Goal: Transaction & Acquisition: Purchase product/service

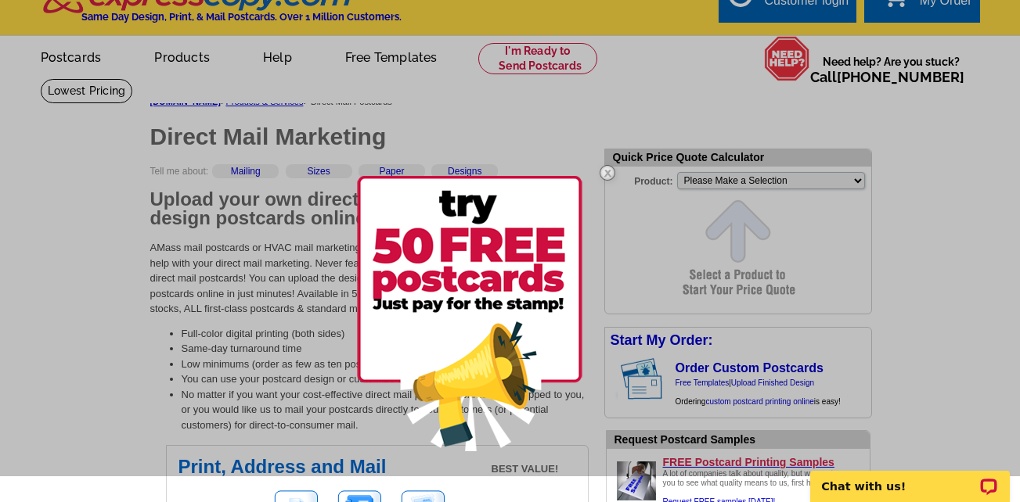
scroll to position [38, 0]
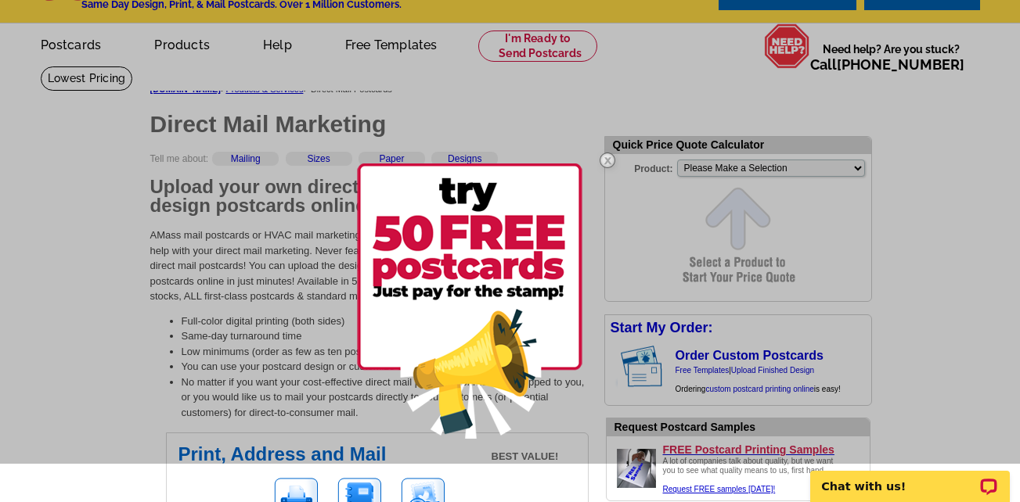
click at [609, 159] on img at bounding box center [607, 160] width 45 height 45
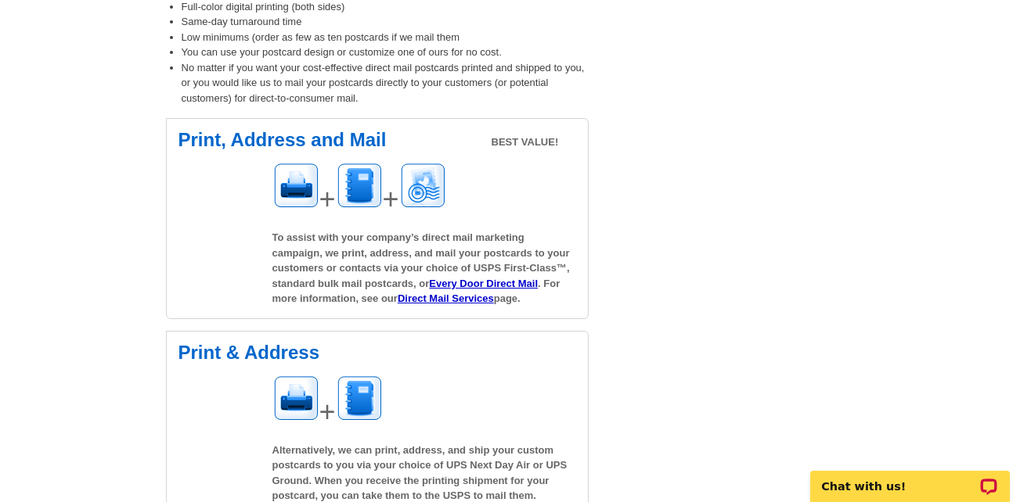
scroll to position [340, 0]
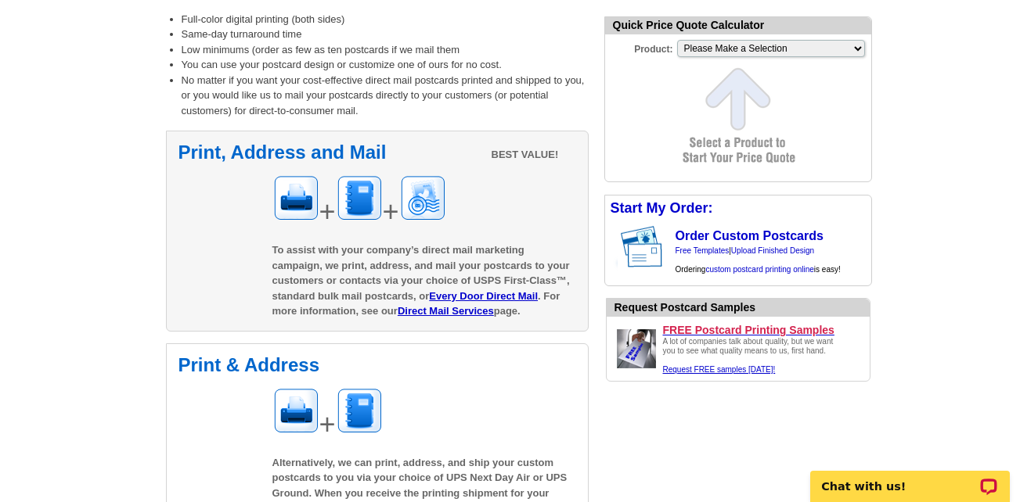
click at [369, 162] on h2 "Print, Address and Mail" at bounding box center [377, 152] width 398 height 19
click at [234, 315] on div "Print, Address and Mail BEST VALUE! + + To assist with your company’s direct ma…" at bounding box center [377, 231] width 423 height 201
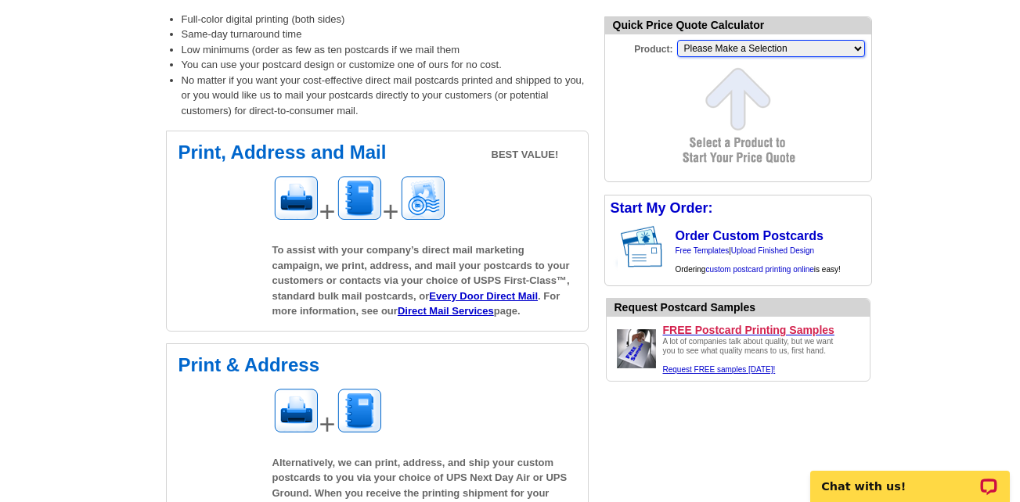
click at [836, 49] on select "Please Make a Selection Jumbo Postcard (5.5" x 8.5") Regular Postcard (4.25" x …" at bounding box center [771, 48] width 188 height 17
click at [747, 235] on link "Order Custom Postcards" at bounding box center [749, 235] width 148 height 13
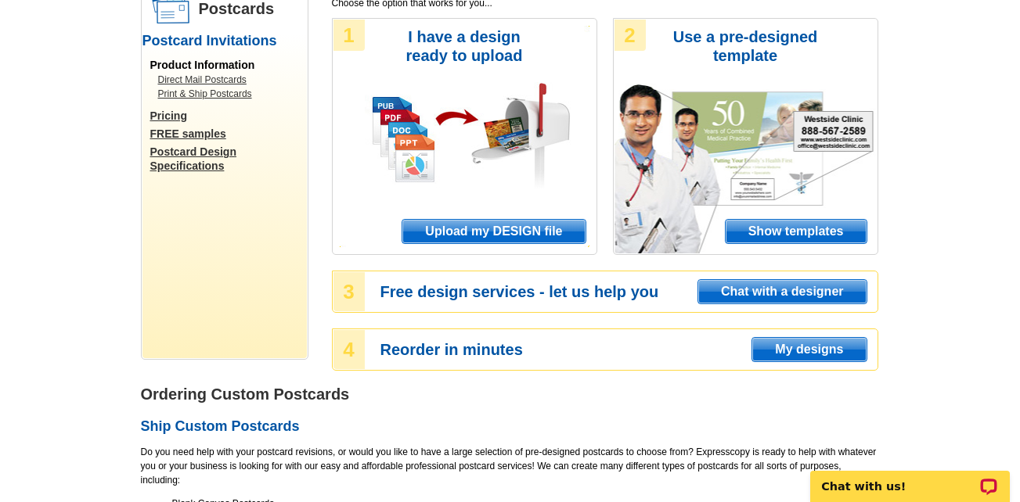
scroll to position [160, 0]
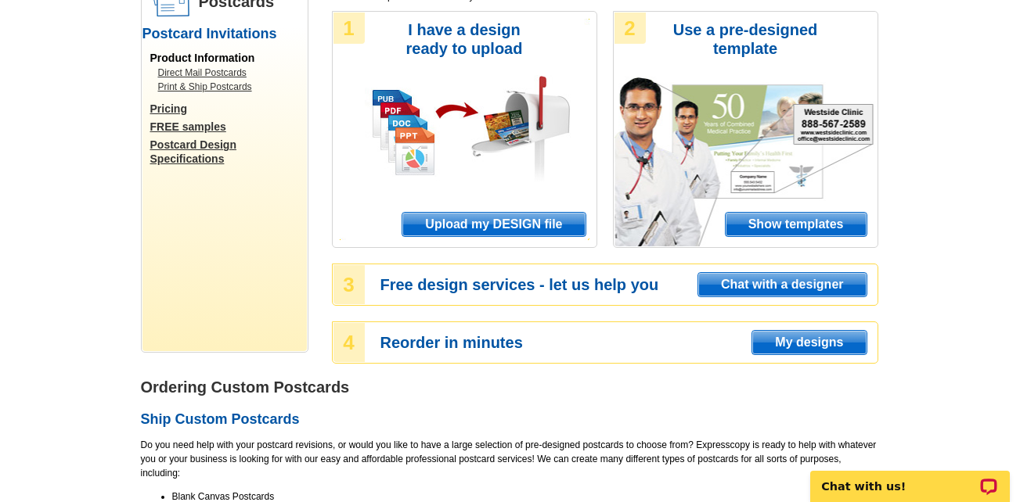
click at [785, 225] on span "Show templates" at bounding box center [795, 224] width 141 height 23
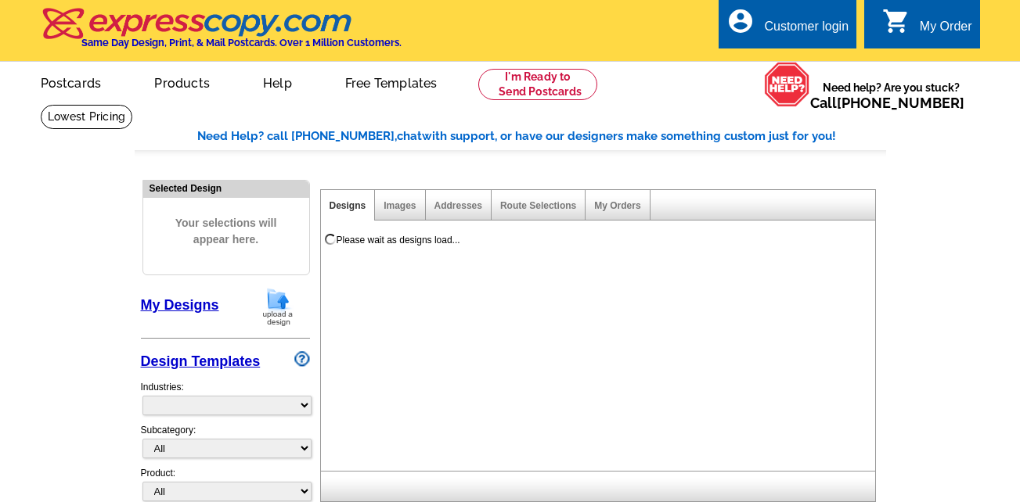
select select "971"
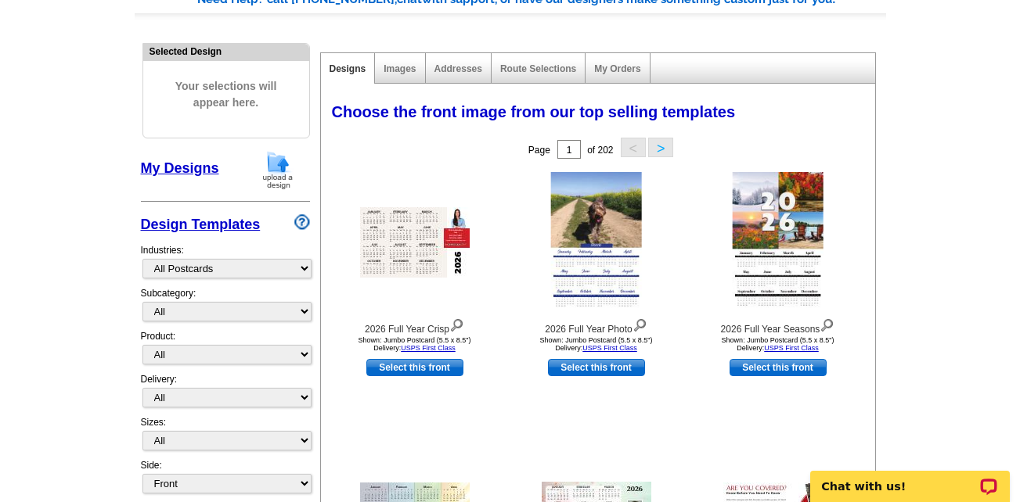
scroll to position [142, 0]
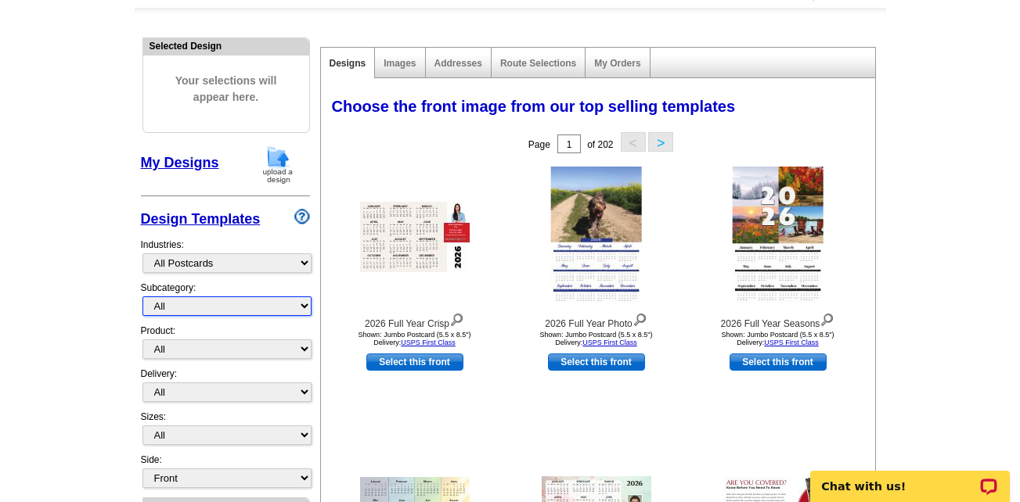
click at [190, 308] on select "All" at bounding box center [226, 307] width 169 height 20
click at [194, 377] on div "Delivery: All First Class Mail Shipped to Me EDDM Save 66% on Postage" at bounding box center [225, 388] width 169 height 43
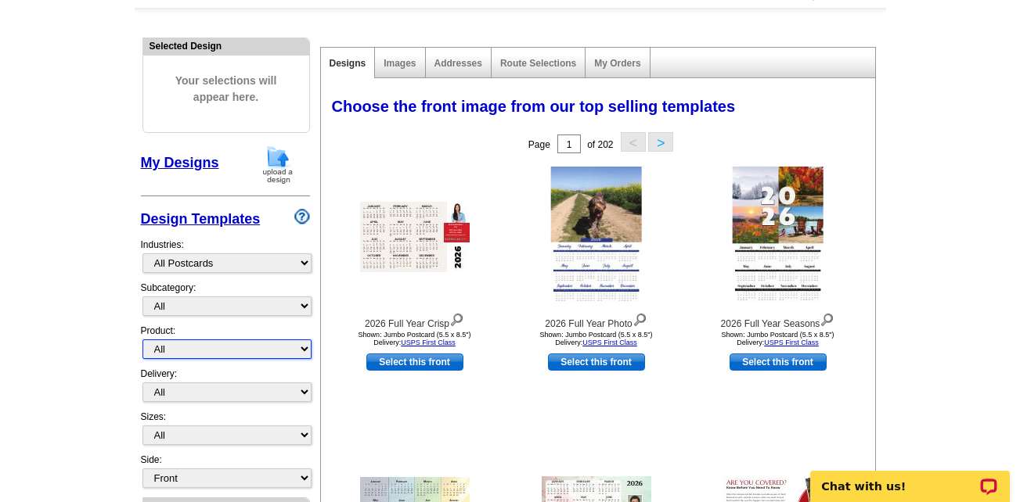
click at [285, 352] on select "All Postcards Letters and flyers Business Cards Door Hangers Greeting Cards" at bounding box center [226, 350] width 169 height 20
select select "1"
click at [142, 340] on select "All Postcards Letters and flyers Business Cards Door Hangers Greeting Cards" at bounding box center [226, 350] width 169 height 20
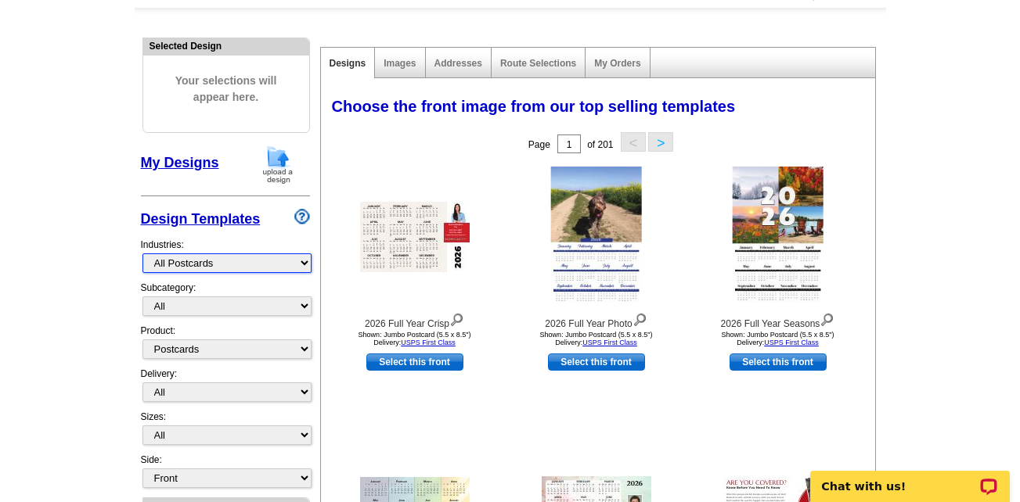
click at [302, 263] on select "What's New Real Estate Mortgage Insurance HVAC Dental Solar EDDM - NEW! Calenda…" at bounding box center [226, 264] width 169 height 20
click at [399, 59] on link "Images" at bounding box center [399, 63] width 32 height 11
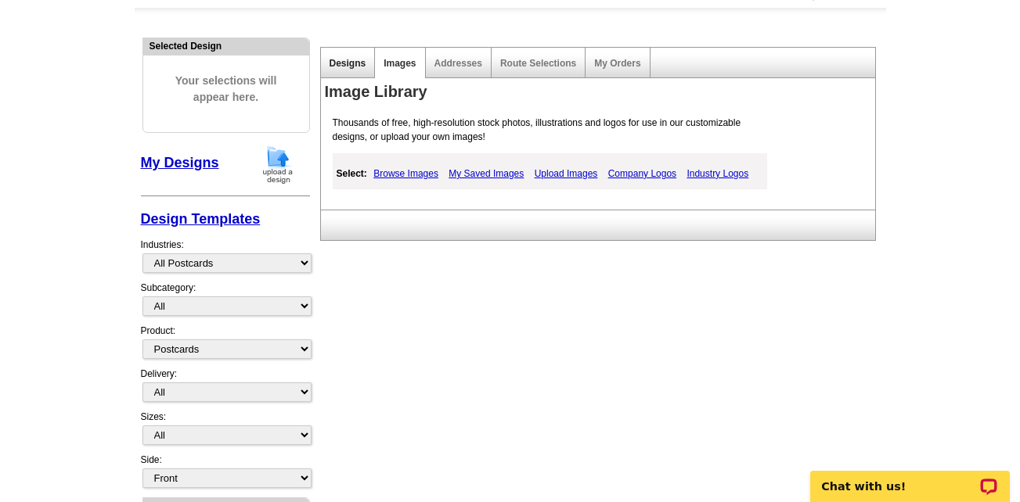
click at [351, 67] on link "Designs" at bounding box center [347, 63] width 37 height 11
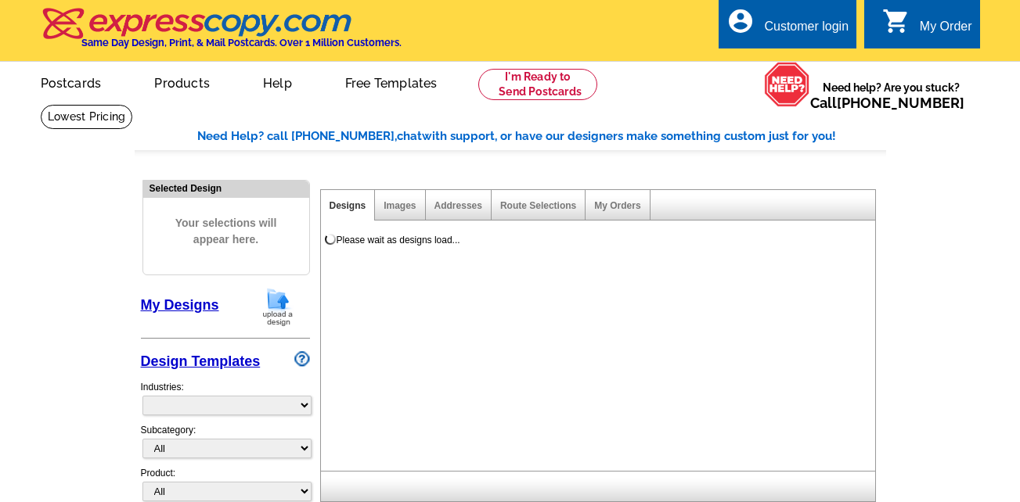
select select "785"
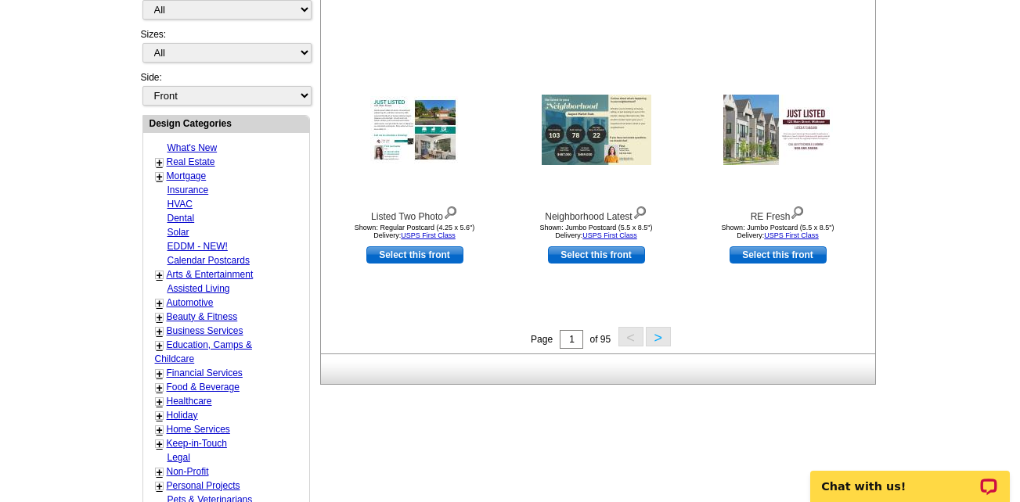
scroll to position [527, 0]
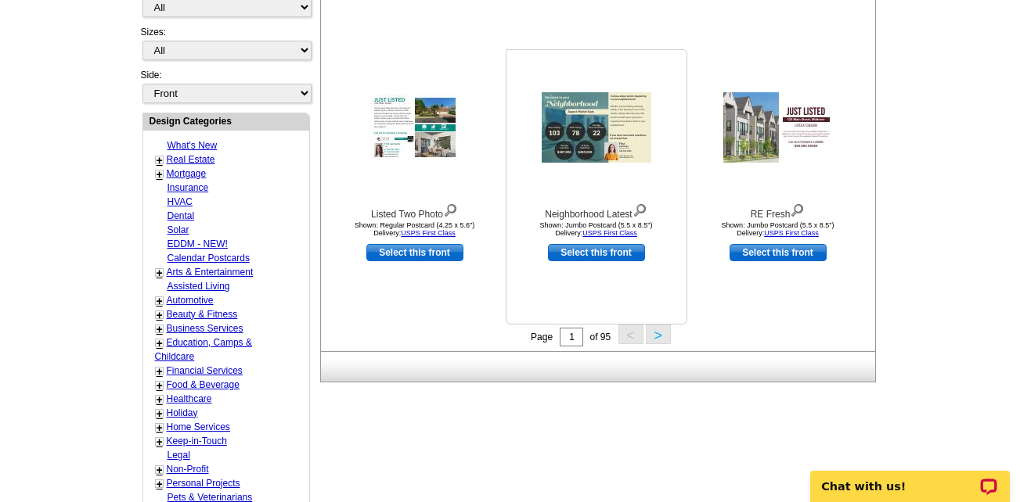
click at [578, 257] on link "Select this front" at bounding box center [596, 252] width 97 height 17
select select "2"
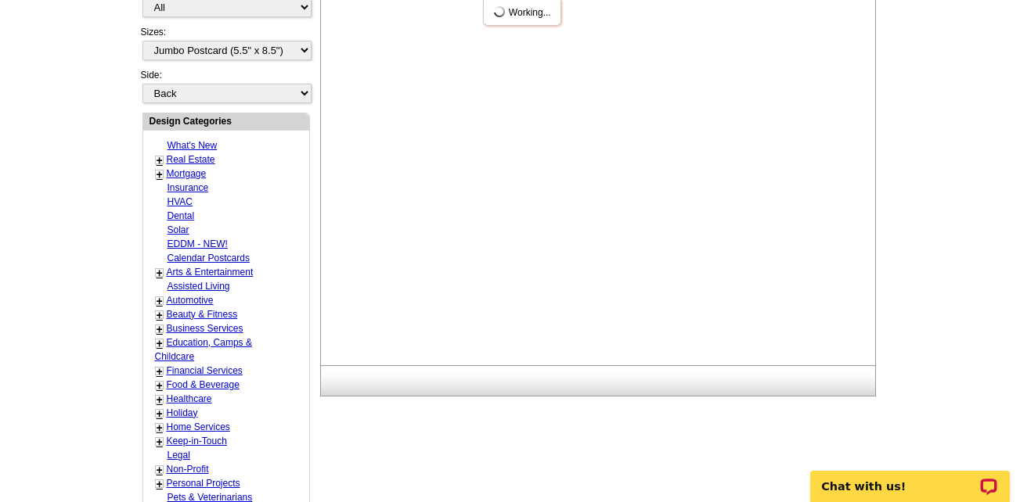
scroll to position [0, 0]
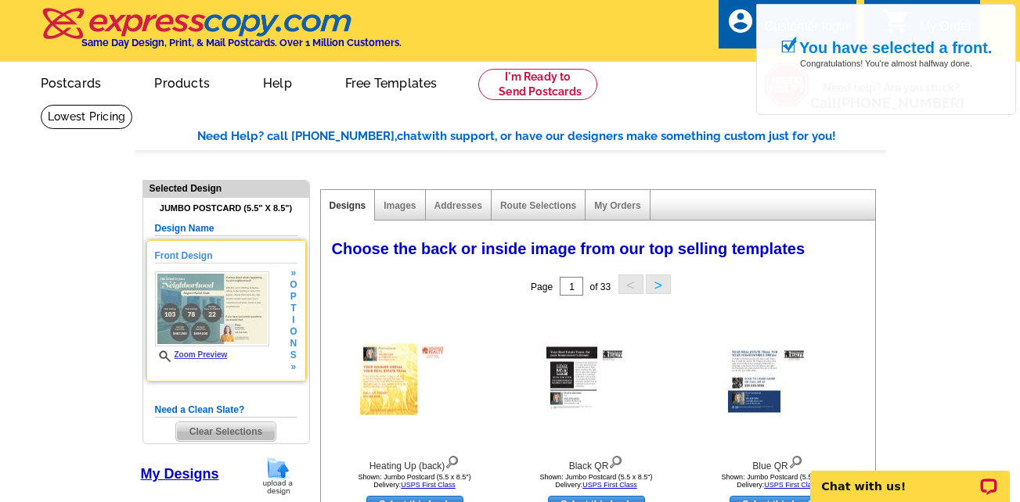
click at [214, 353] on link "Zoom Preview" at bounding box center [191, 355] width 73 height 9
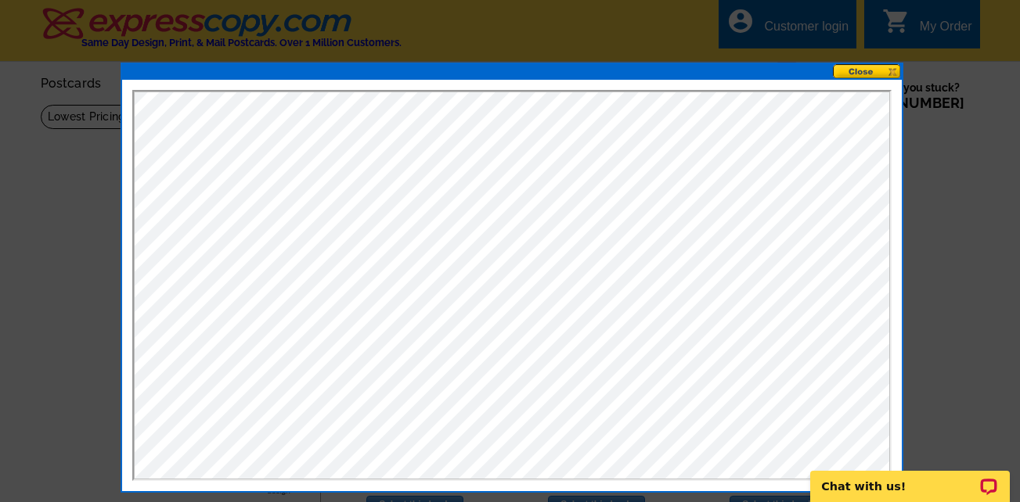
click at [859, 69] on button at bounding box center [867, 71] width 69 height 15
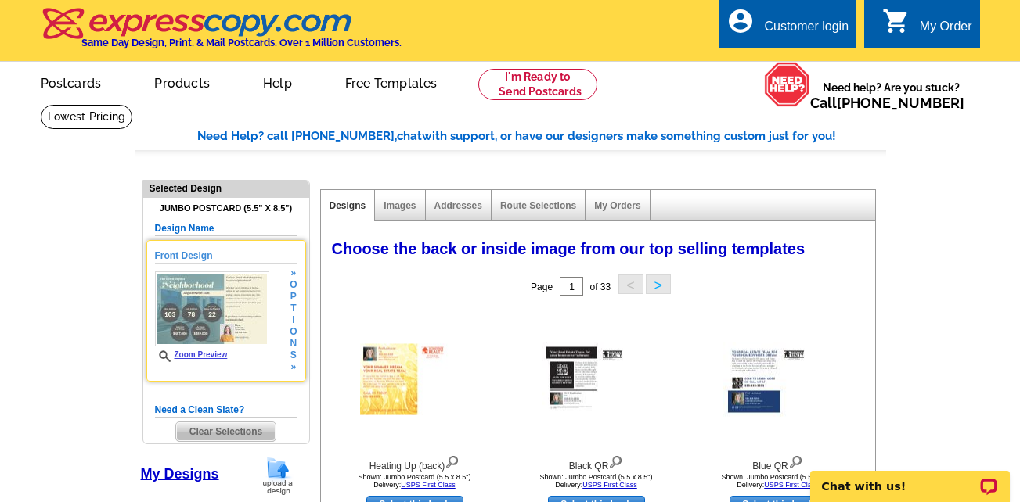
click at [209, 355] on link "Zoom Preview" at bounding box center [191, 355] width 73 height 9
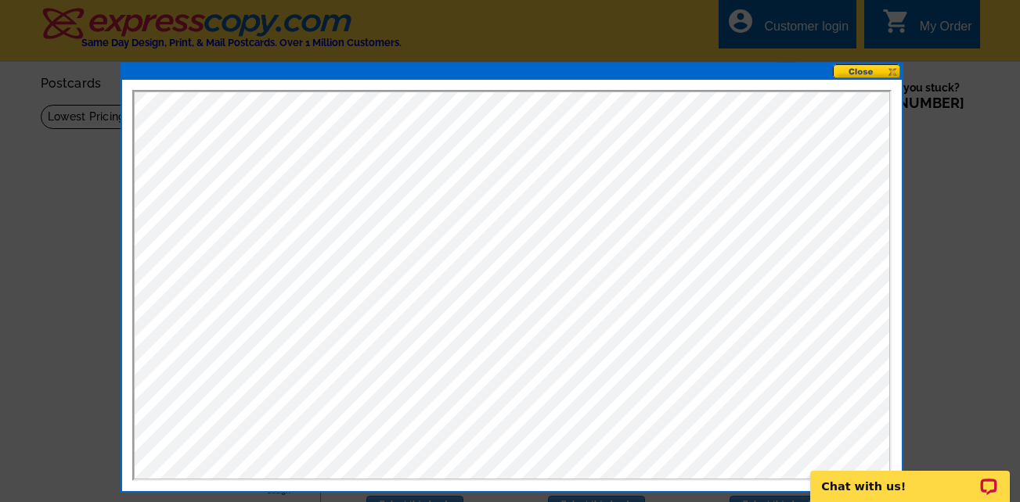
click at [858, 68] on button at bounding box center [867, 71] width 69 height 15
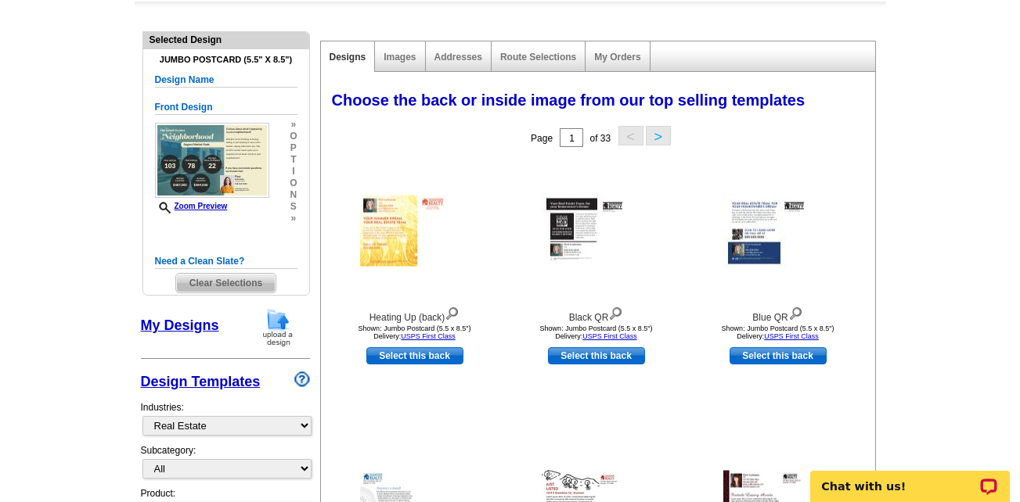
scroll to position [146, 0]
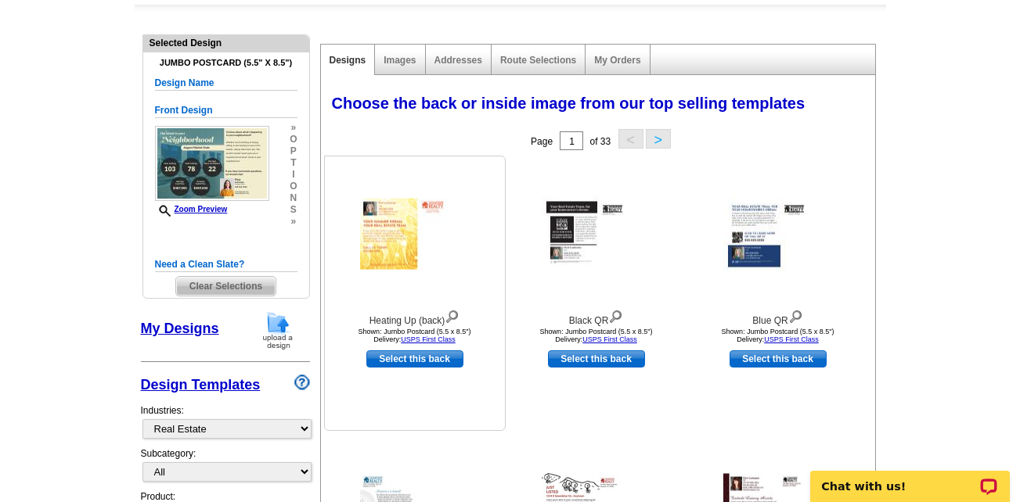
click at [455, 321] on img at bounding box center [451, 315] width 15 height 17
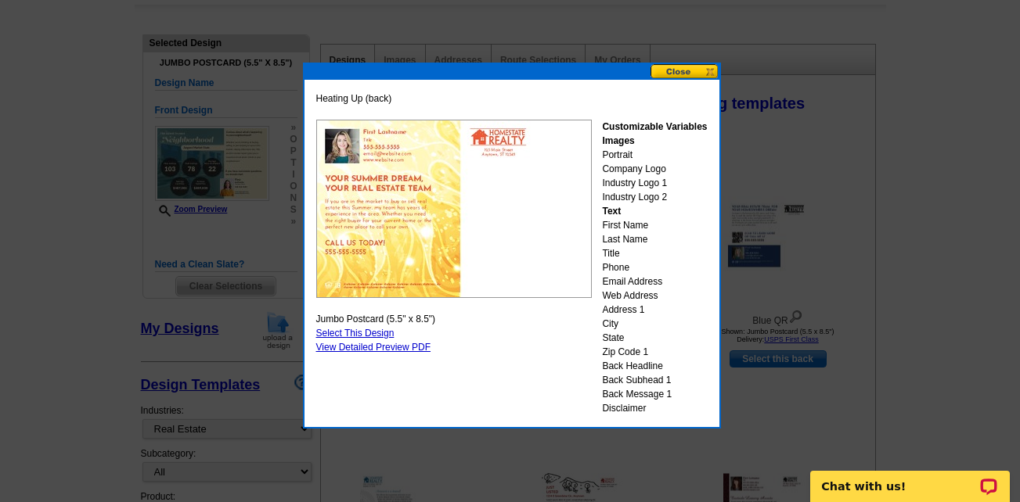
click at [687, 75] on button at bounding box center [684, 71] width 69 height 15
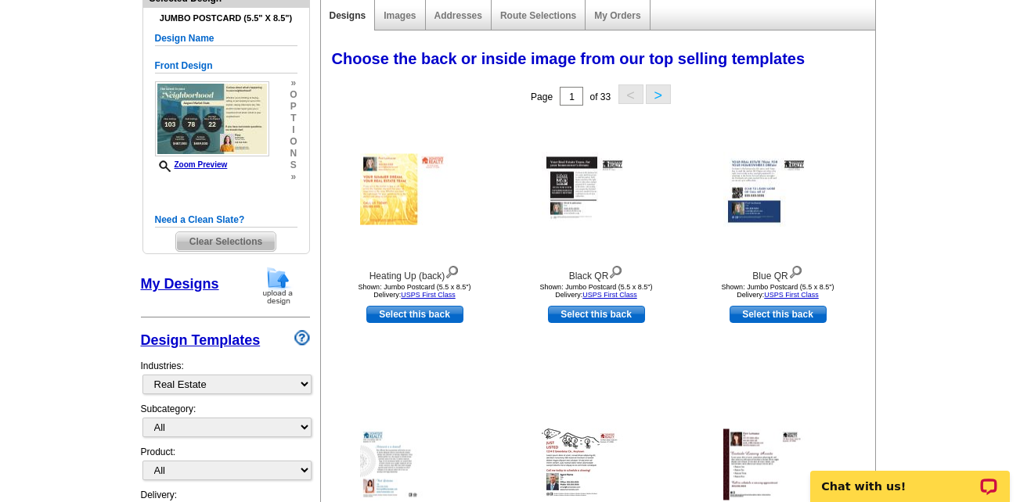
scroll to position [187, 0]
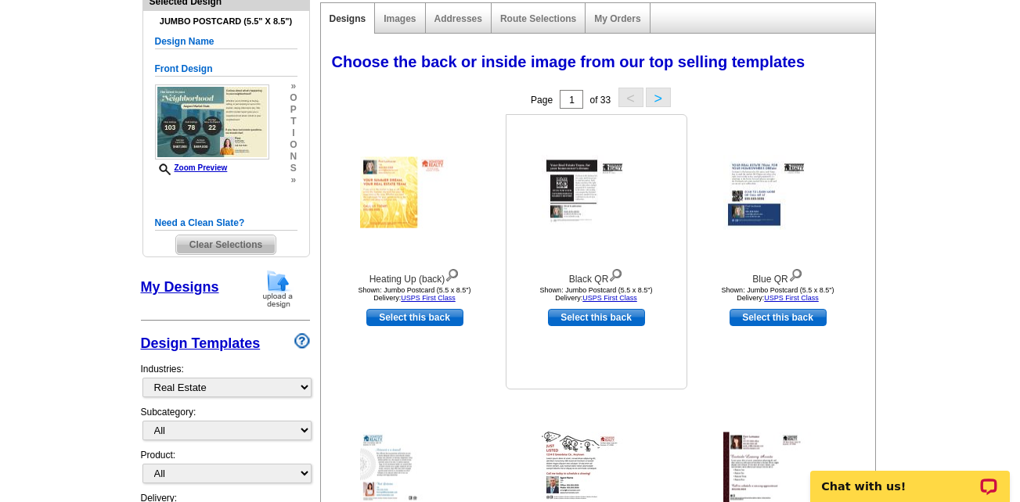
click at [616, 276] on img at bounding box center [615, 273] width 15 height 17
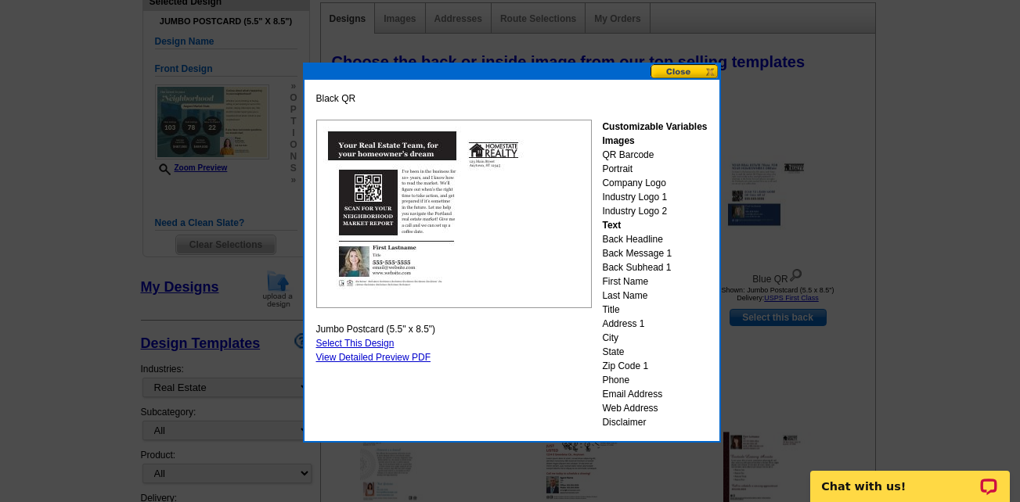
click at [675, 72] on button at bounding box center [684, 71] width 69 height 15
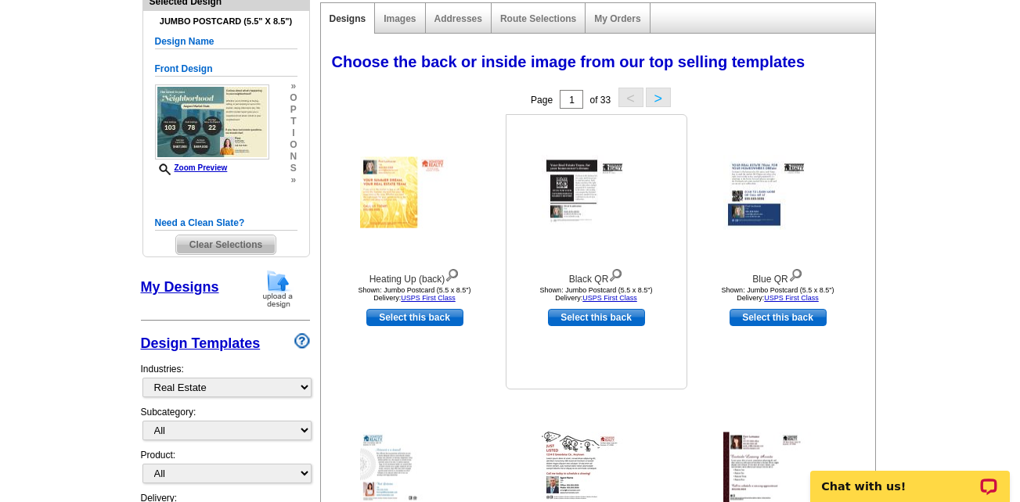
click at [616, 314] on link "Select this back" at bounding box center [596, 317] width 97 height 17
select select "front"
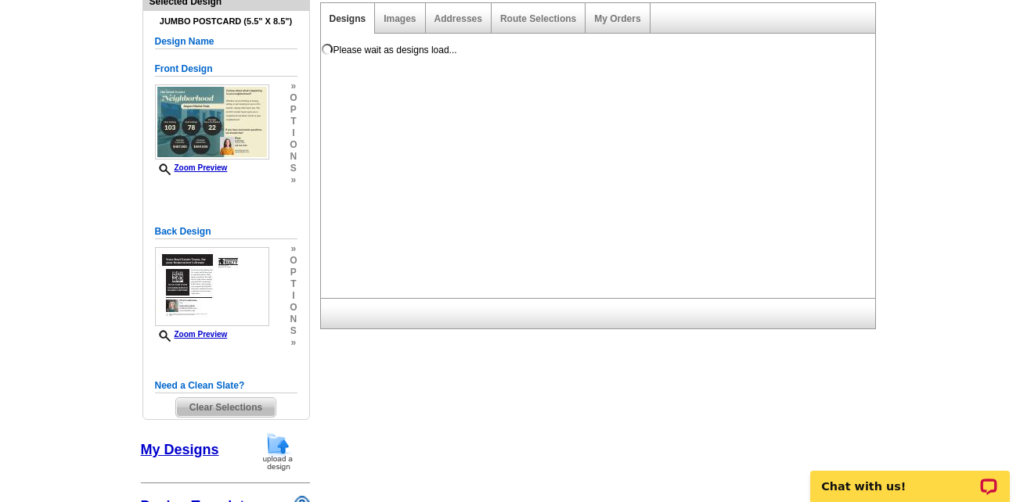
scroll to position [0, 0]
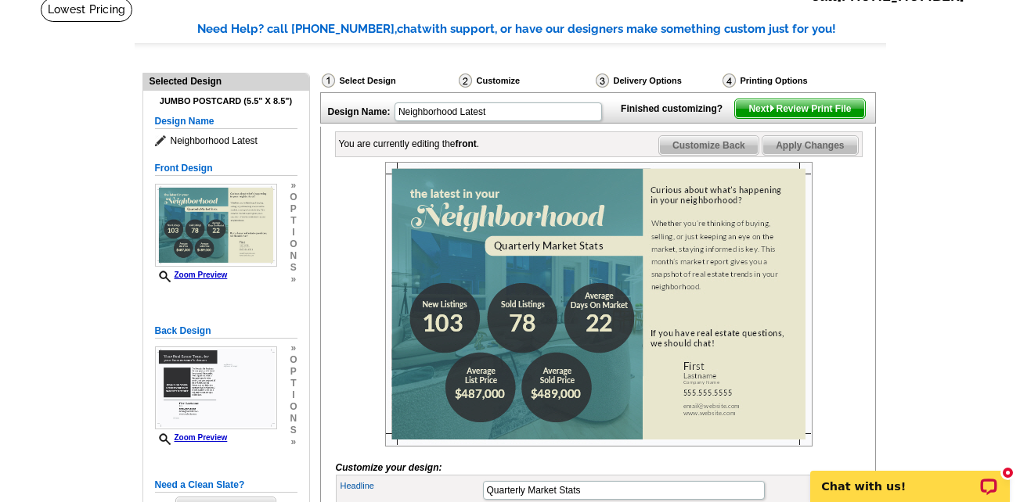
scroll to position [105, 0]
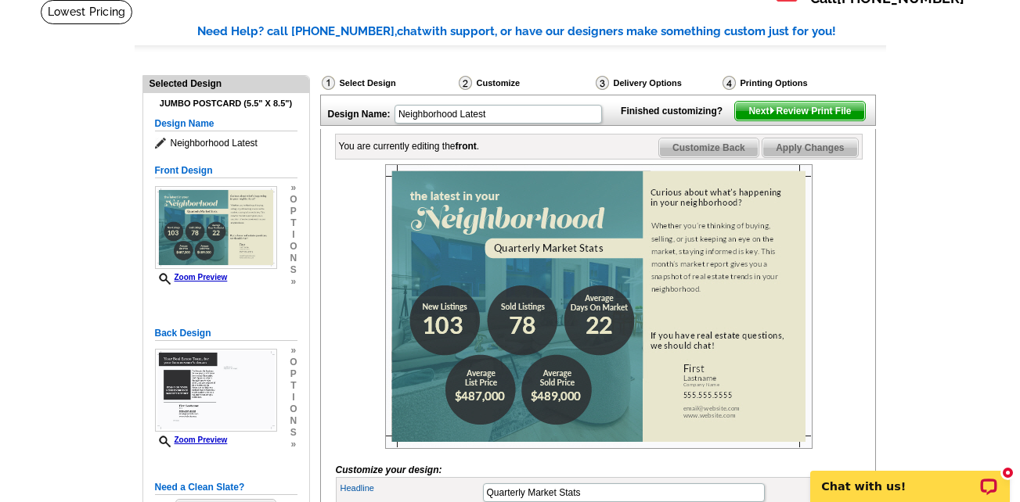
click at [761, 121] on span "Next Review Print File" at bounding box center [799, 111] width 129 height 19
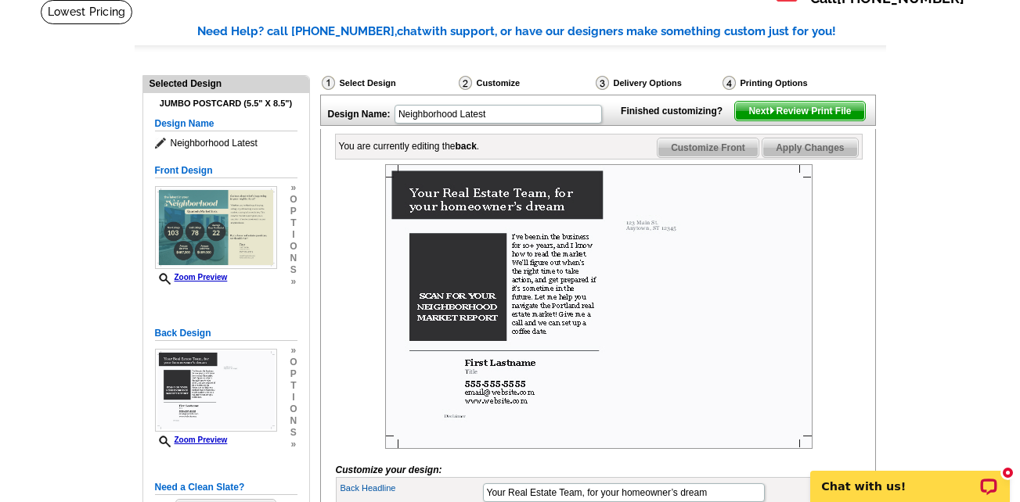
scroll to position [0, 0]
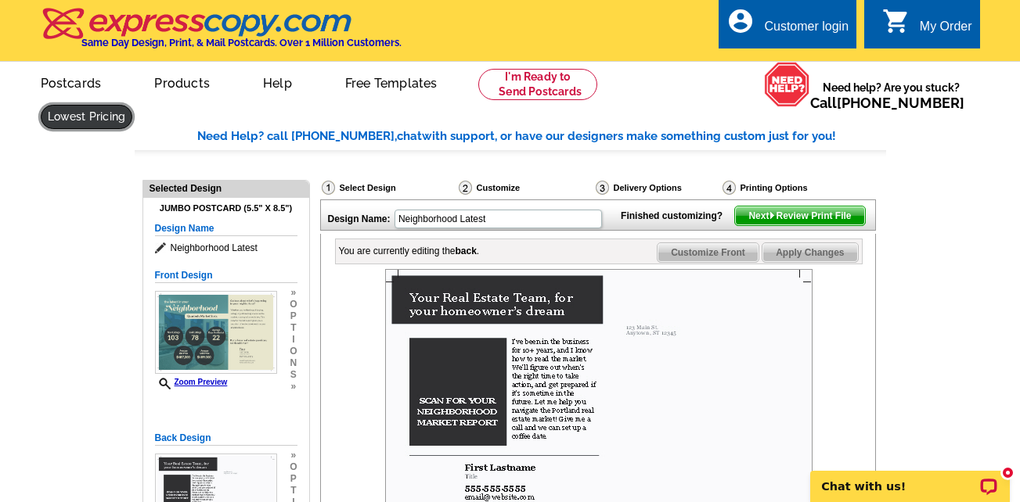
click at [133, 105] on link at bounding box center [87, 117] width 92 height 24
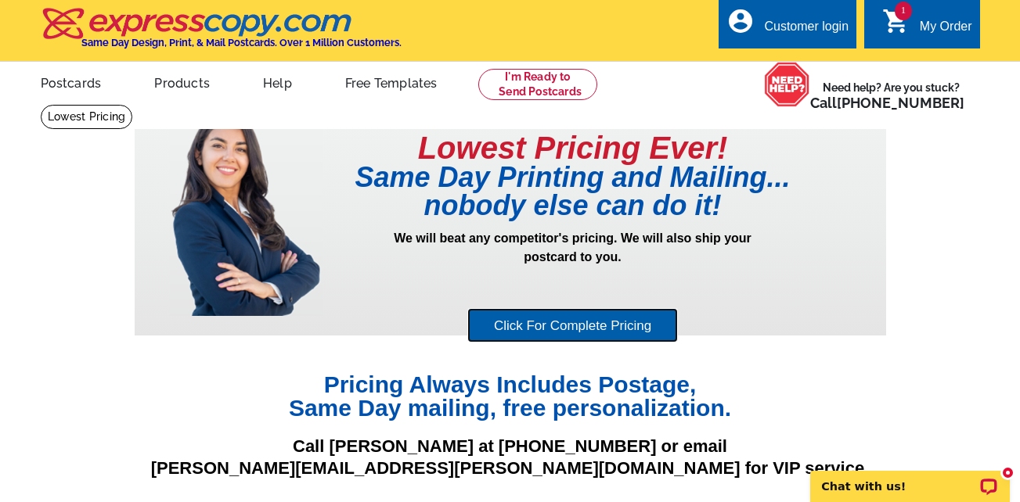
click at [527, 323] on link "Click For Complete Pricing" at bounding box center [572, 325] width 210 height 35
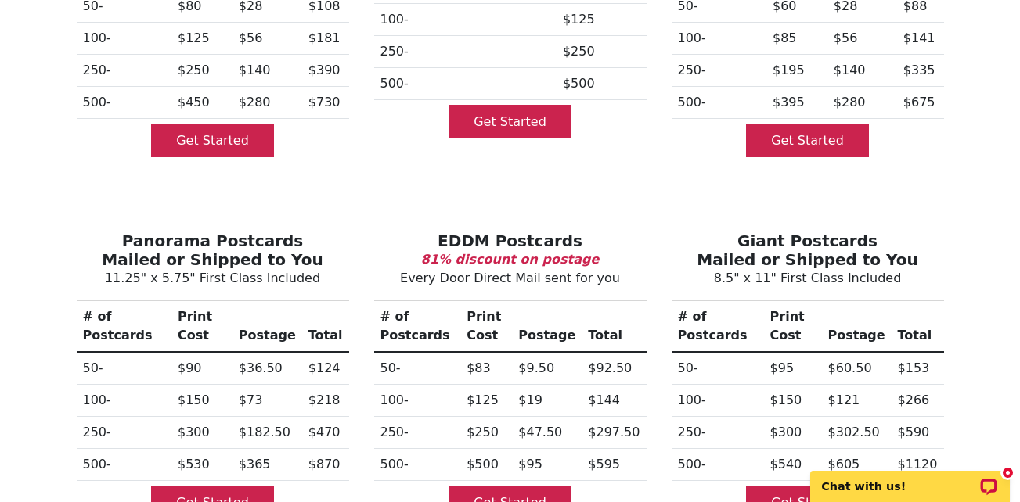
scroll to position [348, 0]
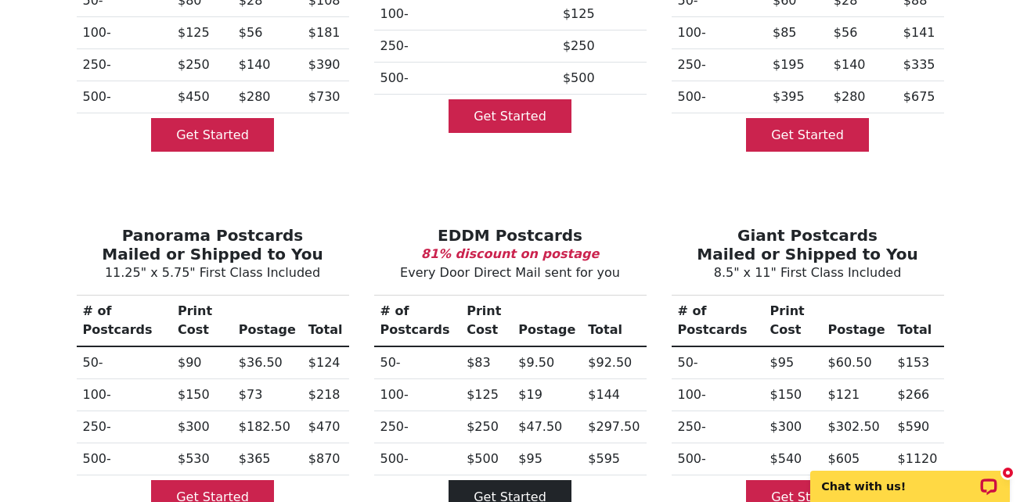
click at [531, 480] on link "Get Started" at bounding box center [509, 497] width 123 height 34
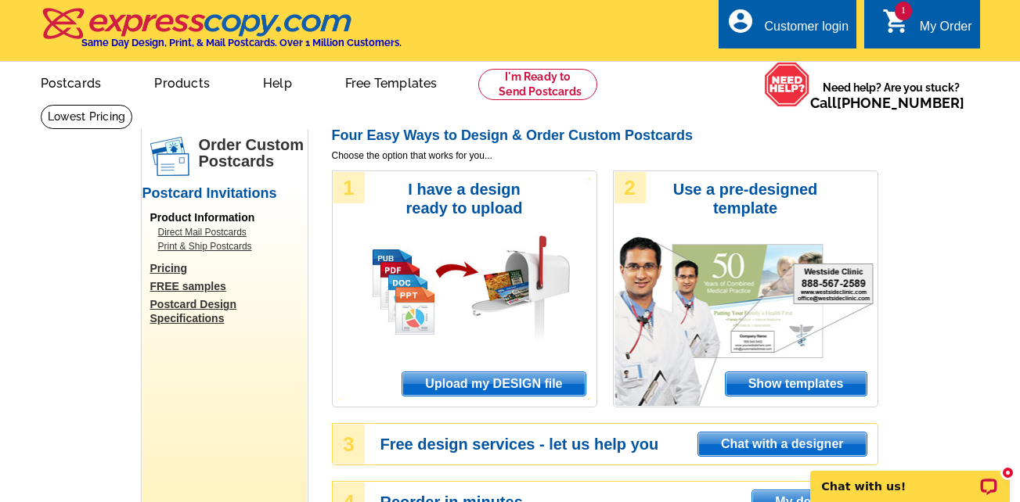
click at [904, 18] on span "1" at bounding box center [902, 11] width 17 height 19
